Goal: Information Seeking & Learning: Learn about a topic

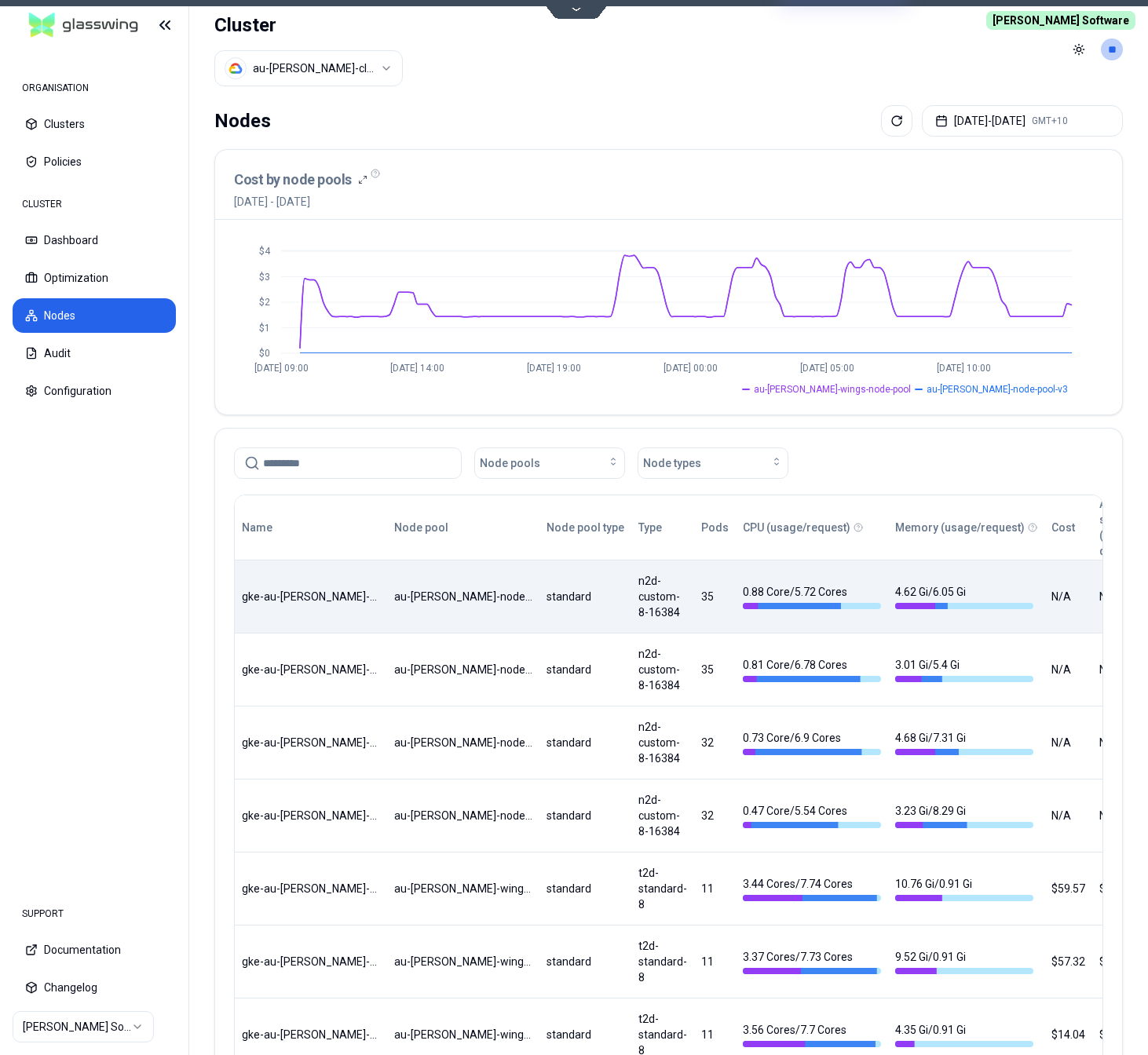
click at [607, 600] on div "Name Node pool Node pool type Type Pods CPU (usage/request) Memory (usage/reque…" at bounding box center [669, 893] width 867 height 795
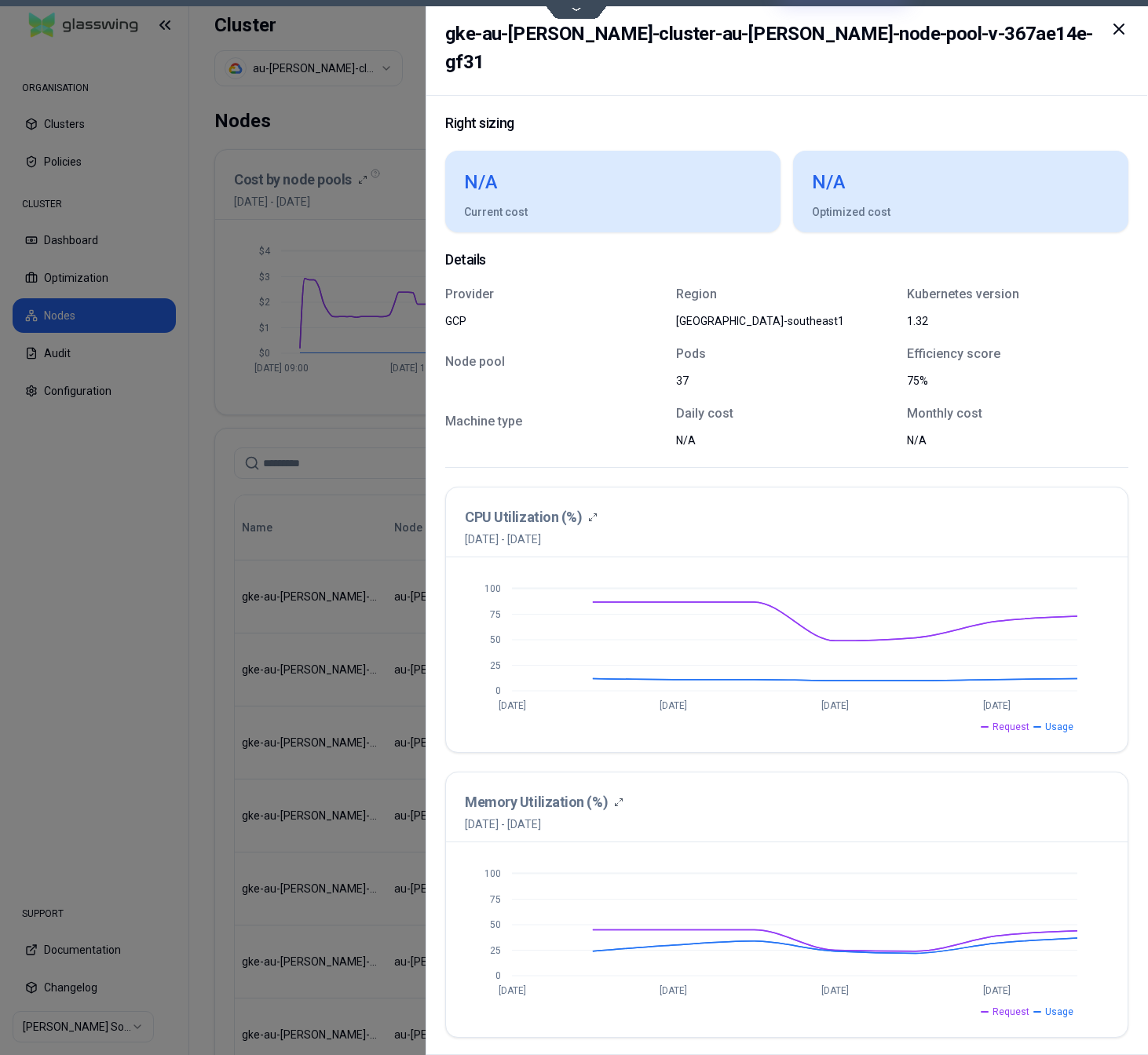
click at [703, 313] on div "[GEOGRAPHIC_DATA]-southeast1" at bounding box center [765, 321] width 178 height 15
drag, startPoint x: 703, startPoint y: 294, endPoint x: 755, endPoint y: 287, distance: 52.5
click at [755, 313] on div "[GEOGRAPHIC_DATA]-southeast1" at bounding box center [765, 321] width 178 height 15
copy div "[GEOGRAPHIC_DATA]-southeast1"
click at [114, 637] on div at bounding box center [574, 527] width 1148 height 1055
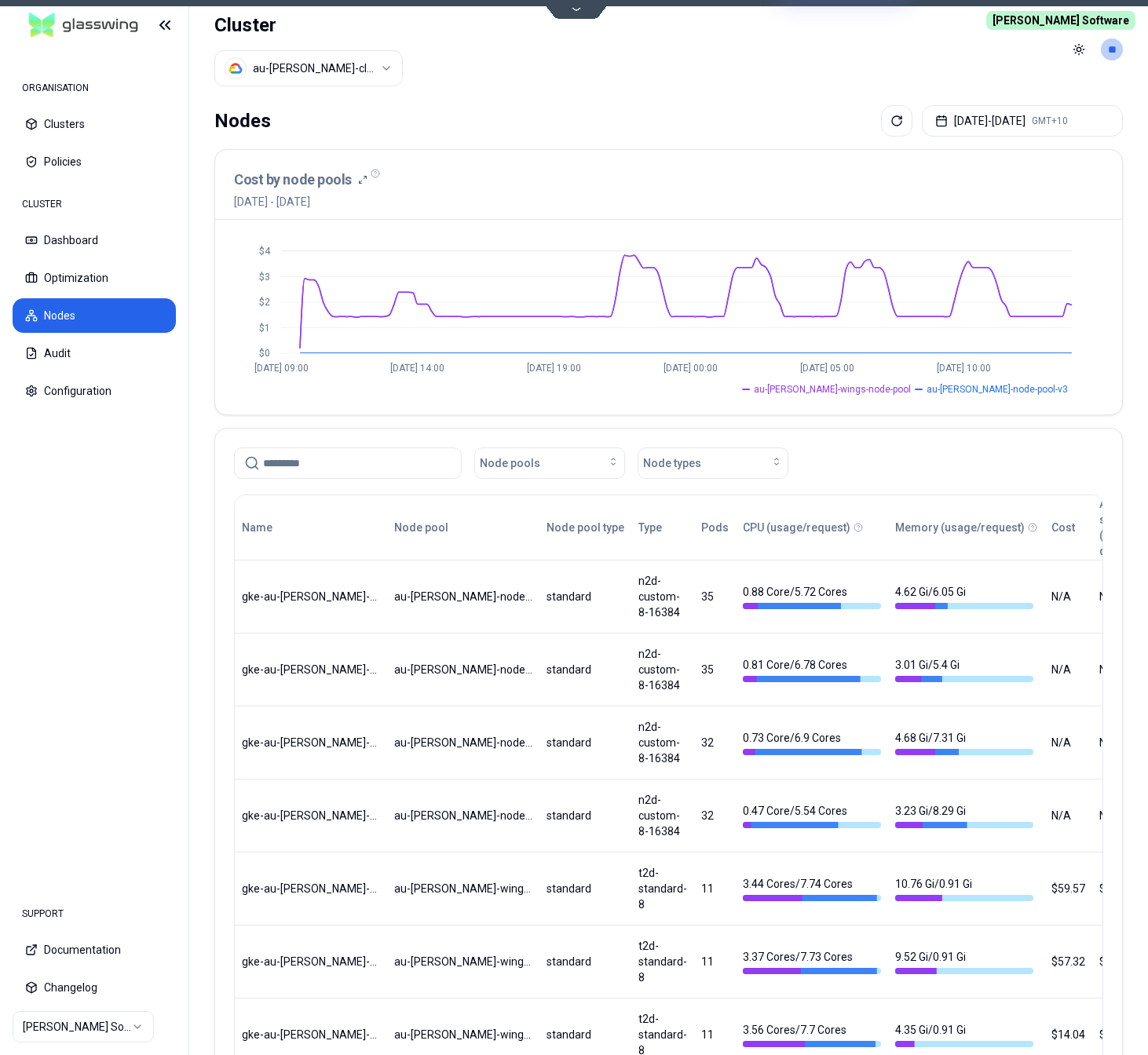
click at [271, 81] on html "ORGANISATION Clusters Policies CLUSTER Dashboard Optimization Nodes Audit Confi…" at bounding box center [574, 527] width 1148 height 1055
click at [279, 99] on div "Cluster au-[PERSON_NAME]-cluster" at bounding box center [308, 50] width 188 height 99
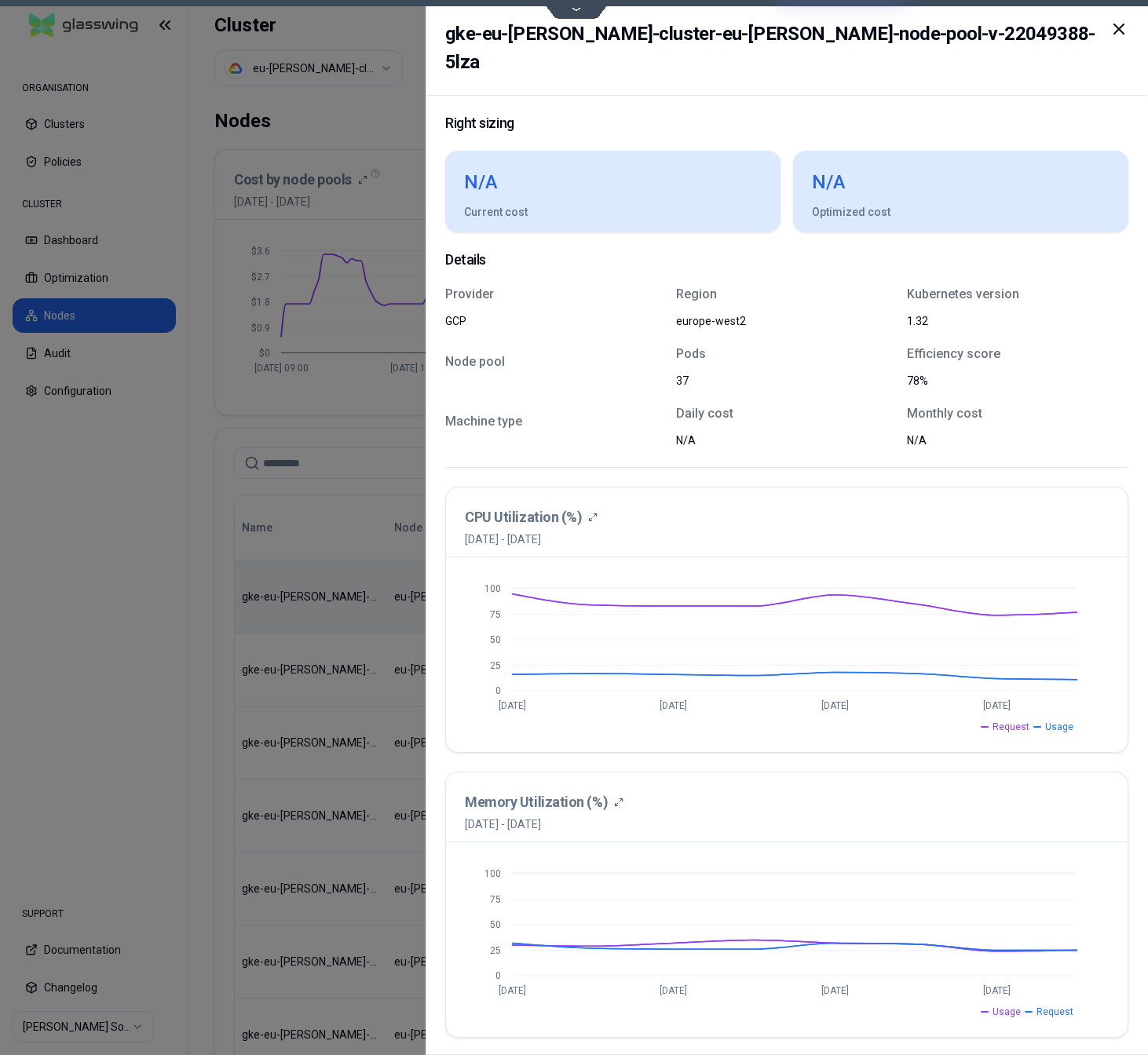
click at [694, 313] on div "europe-west2" at bounding box center [765, 321] width 178 height 15
click at [277, 566] on div at bounding box center [574, 527] width 1148 height 1055
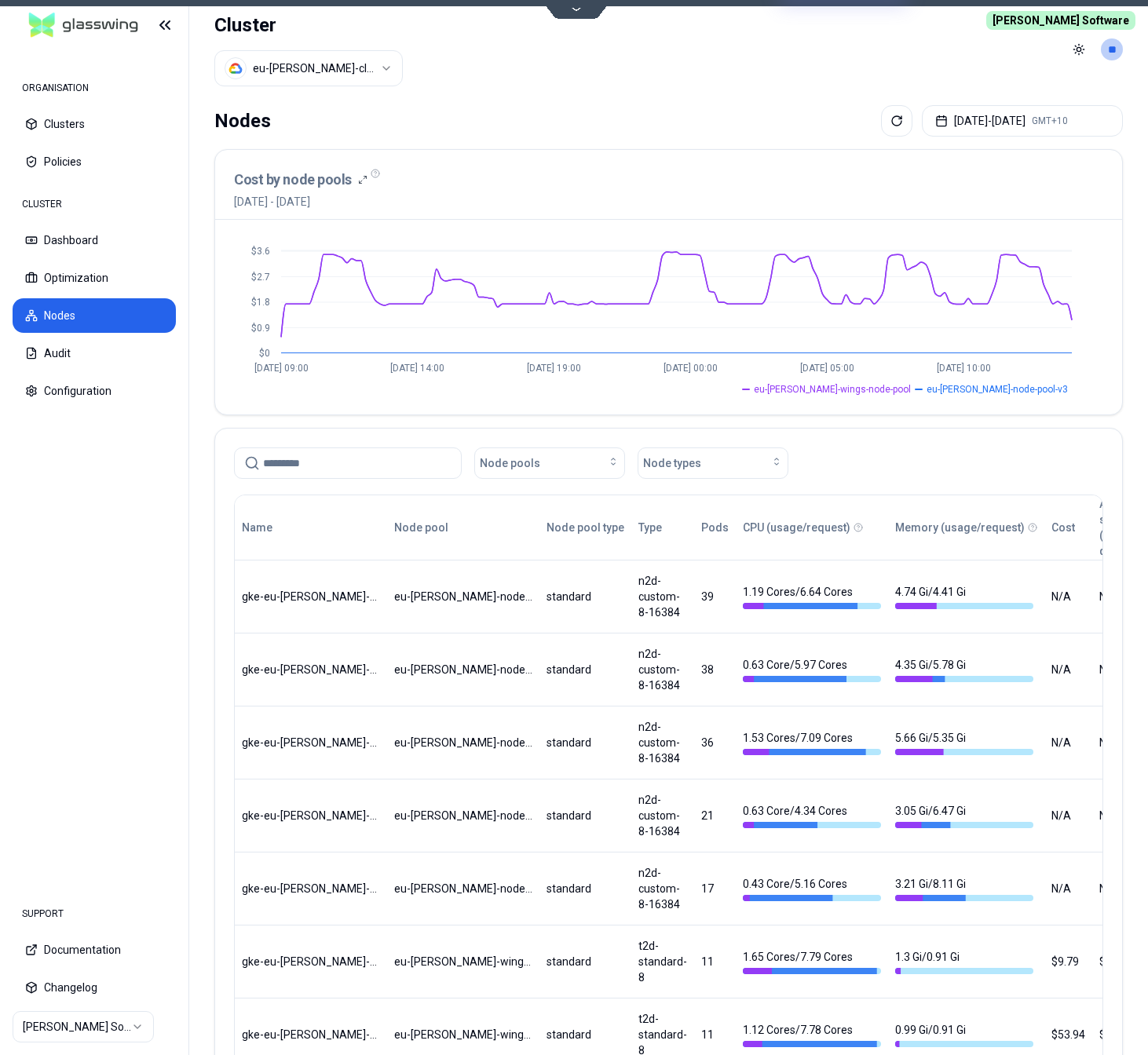
click at [910, 388] on span "eu-[PERSON_NAME]-wings-node-pool" at bounding box center [832, 389] width 157 height 12
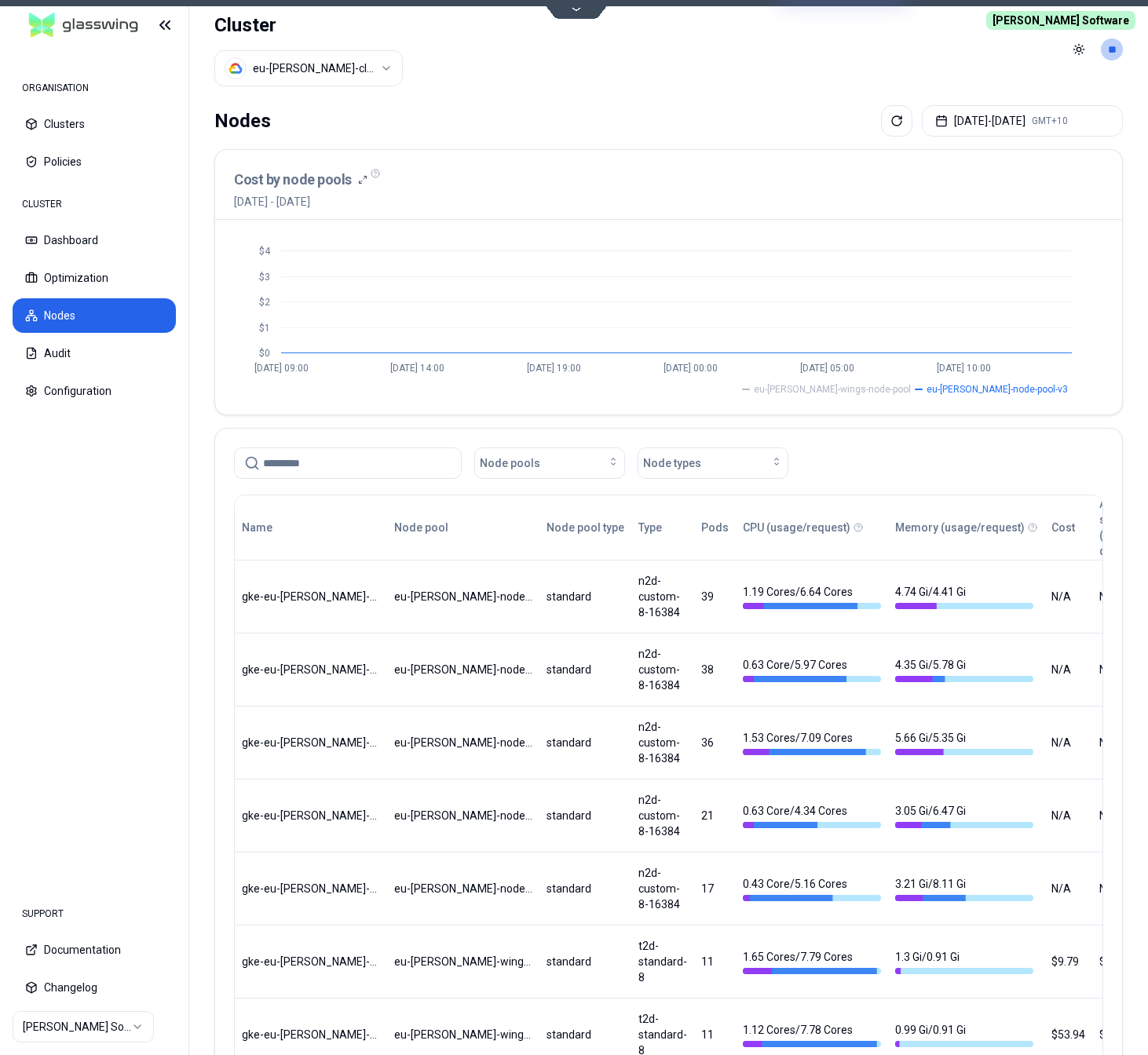
click at [910, 388] on span "eu-[PERSON_NAME]-wings-node-pool" at bounding box center [832, 389] width 157 height 12
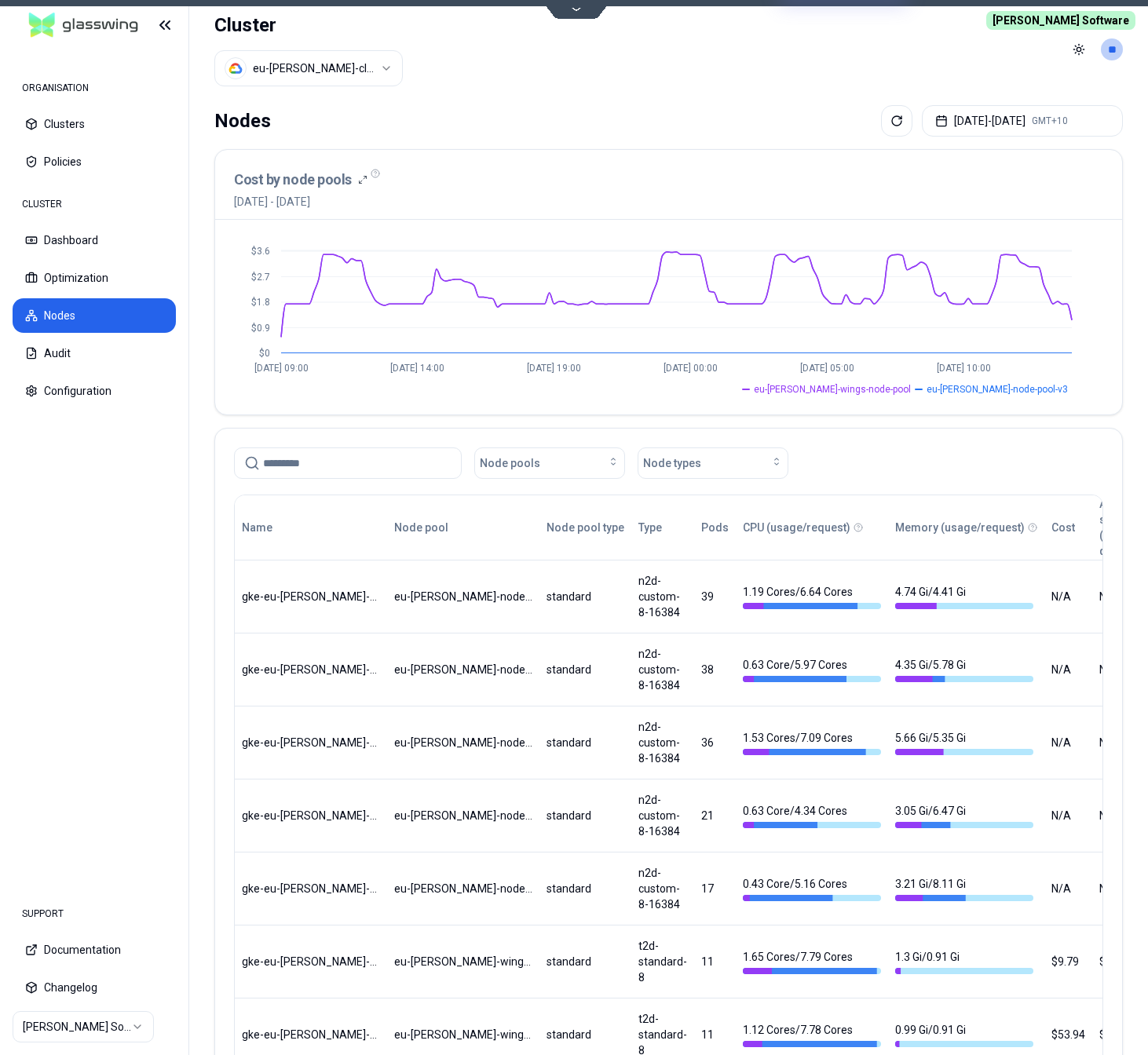
click at [1027, 390] on span "eu-[PERSON_NAME]-node-pool-v3" at bounding box center [997, 389] width 141 height 12
